Goal: Register for event/course

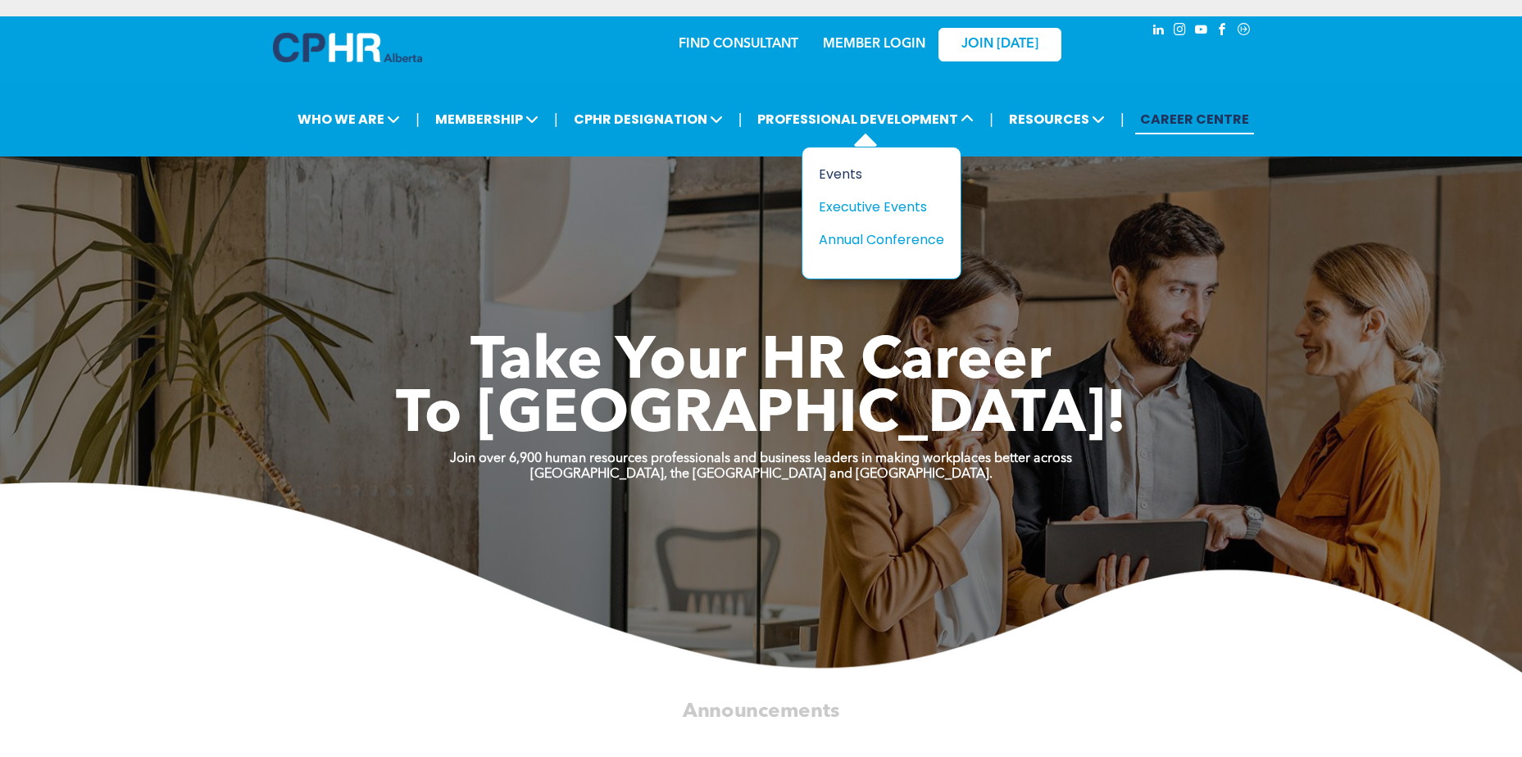
click at [843, 175] on div "Events" at bounding box center [875, 174] width 113 height 20
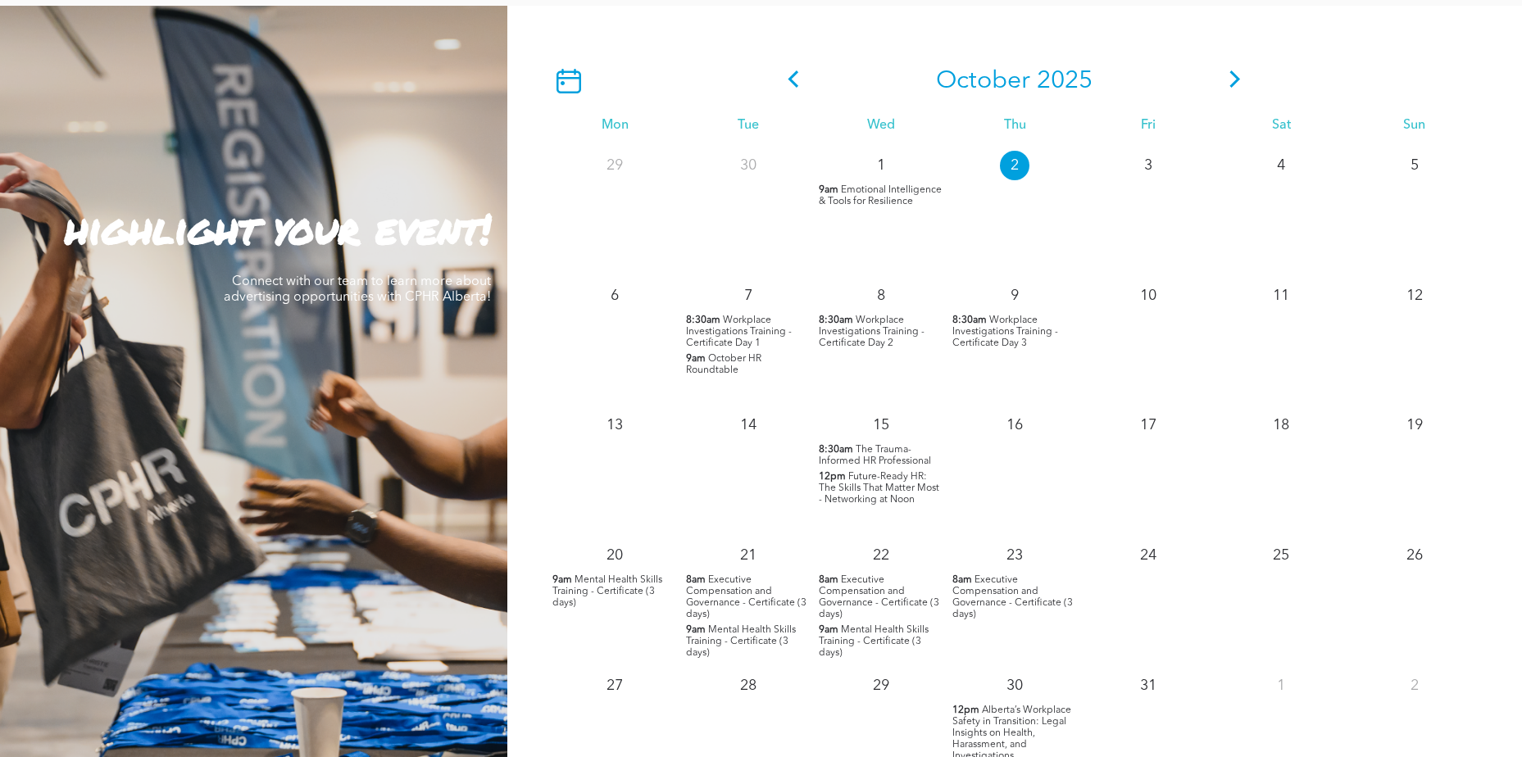
scroll to position [1475, 0]
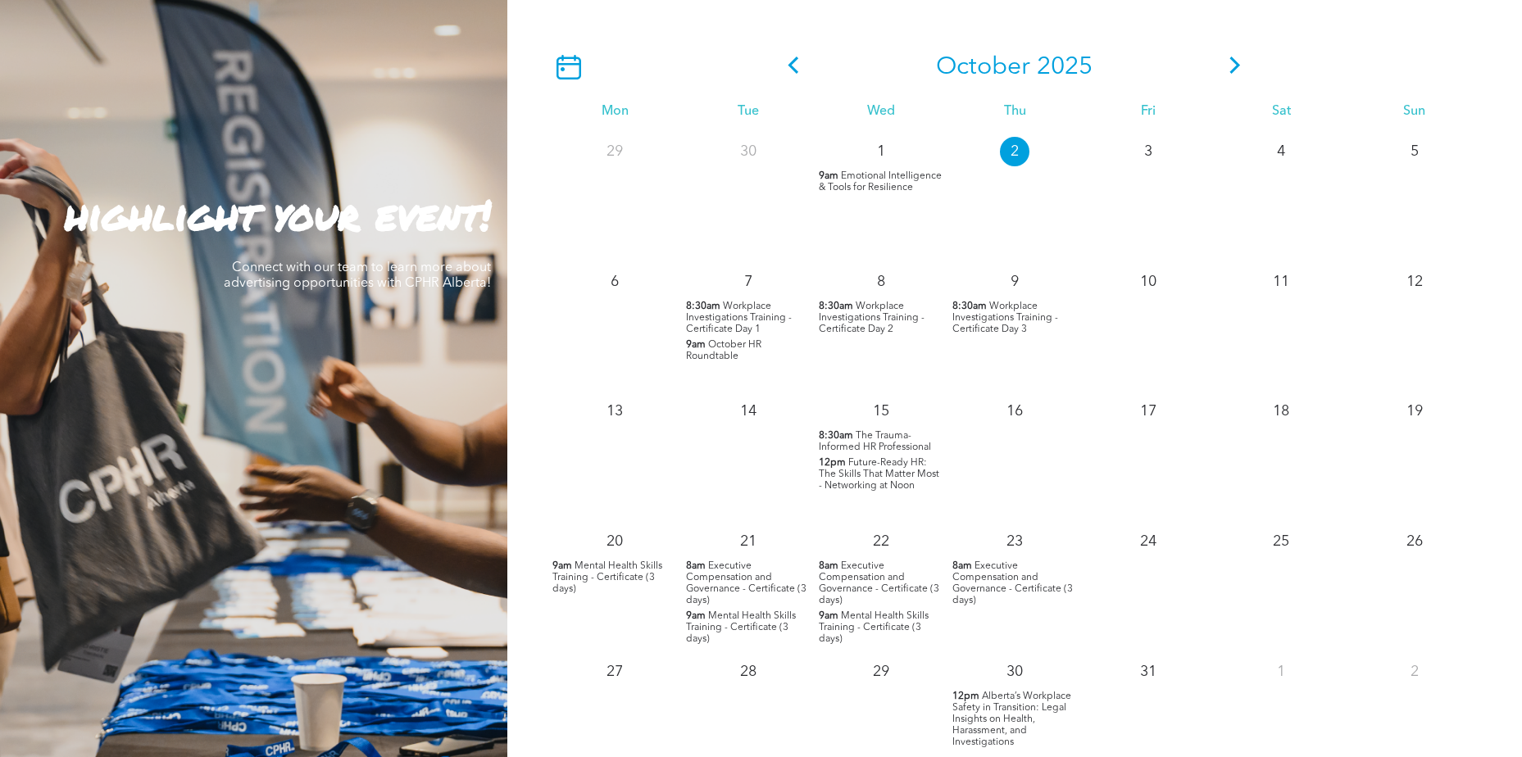
click at [728, 315] on span "Workplace Investigations Training - Certificate Day 1" at bounding box center [739, 318] width 106 height 33
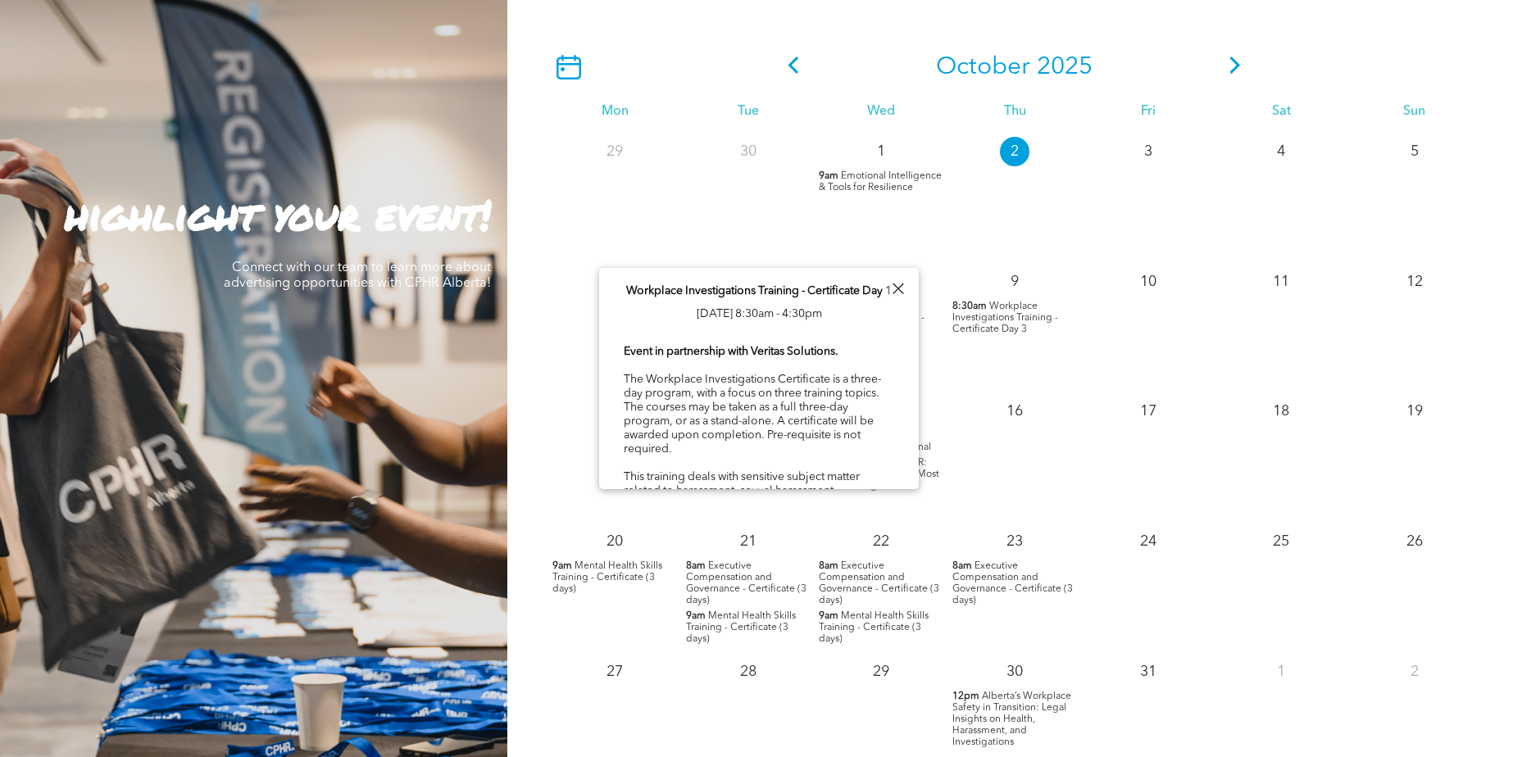
click at [741, 289] on span "Workplace Investigations Training - Certificate Day 1" at bounding box center [758, 290] width 265 height 11
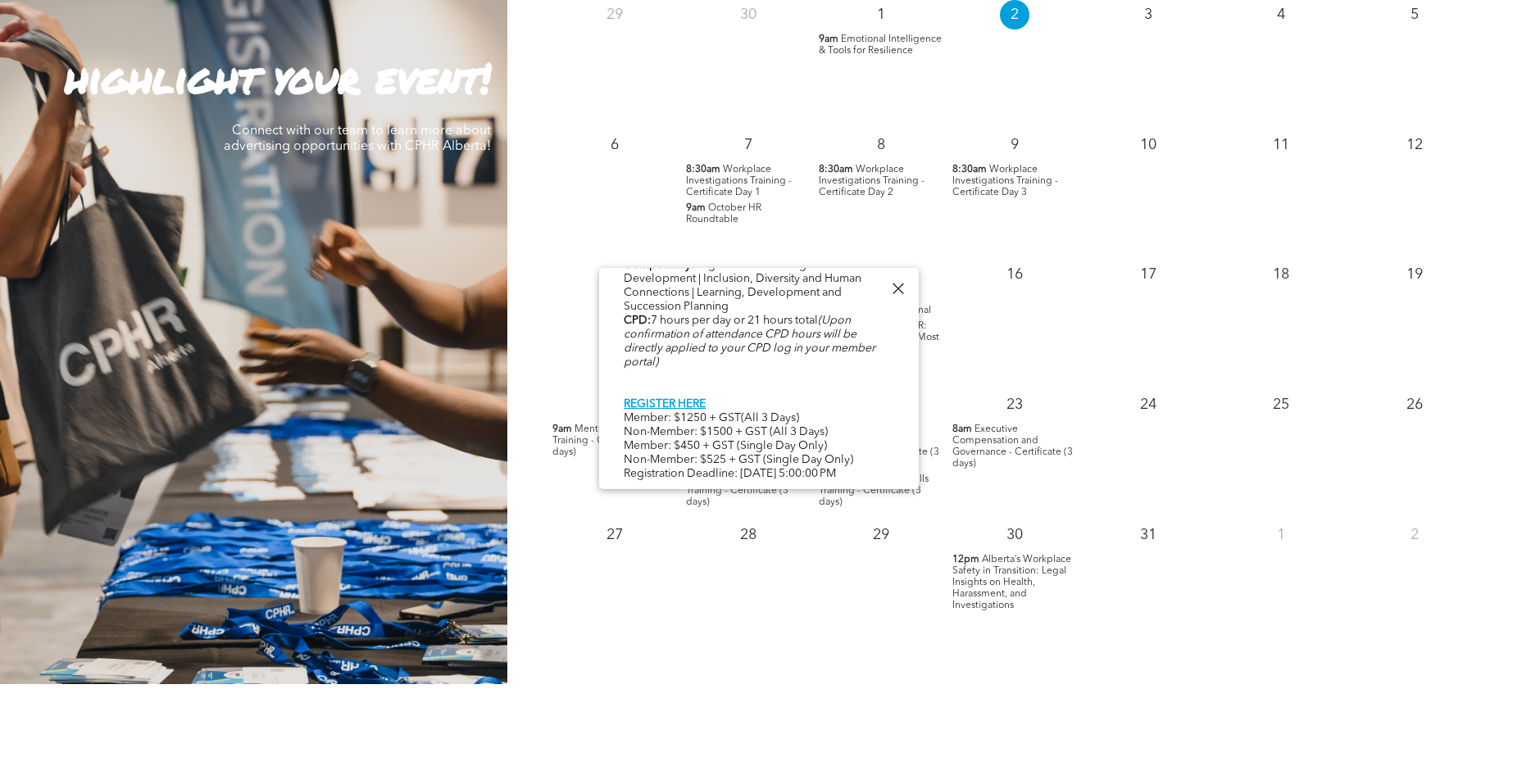
scroll to position [1639, 0]
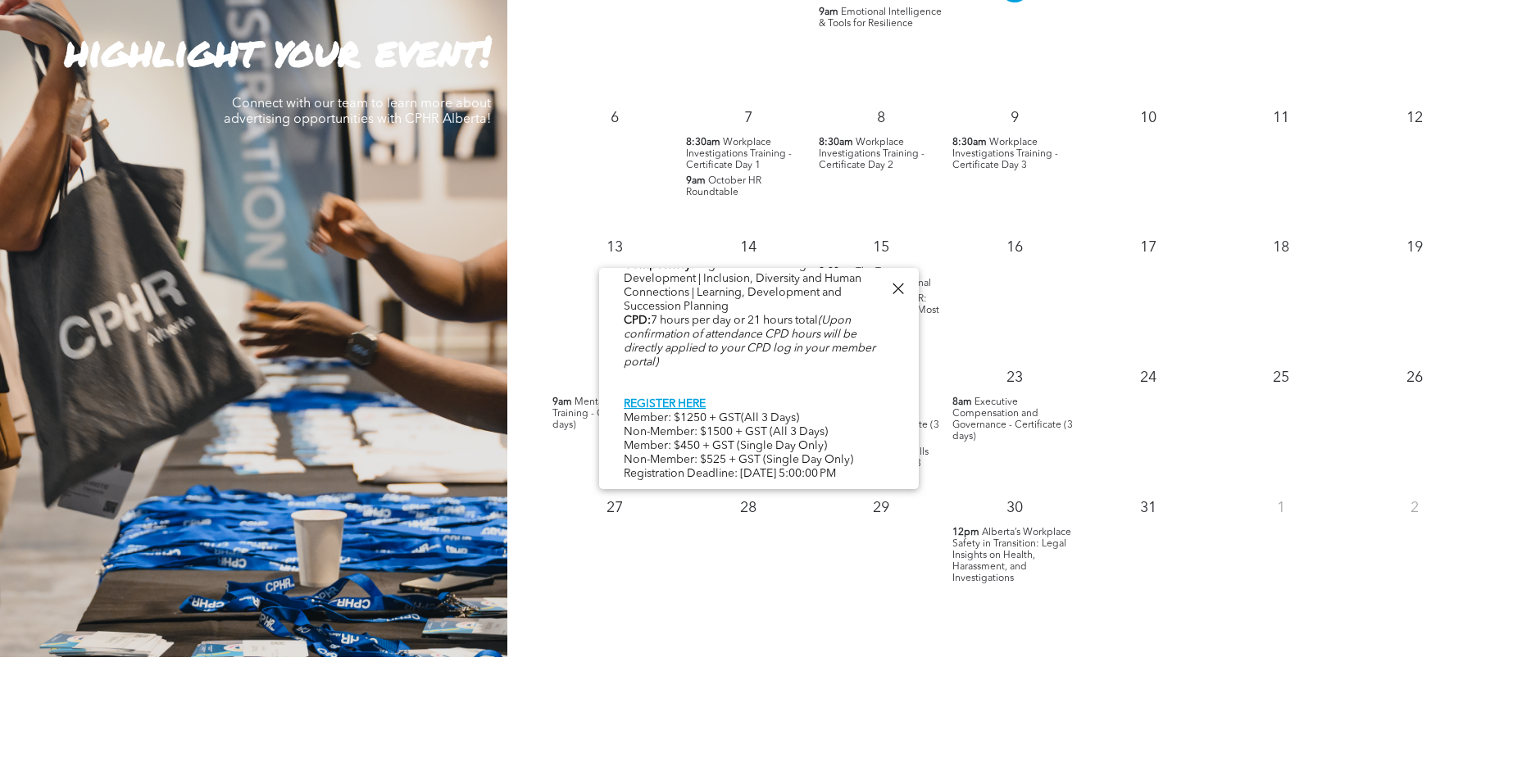
click at [895, 288] on div at bounding box center [898, 289] width 22 height 22
